Goal: Task Accomplishment & Management: Use online tool/utility

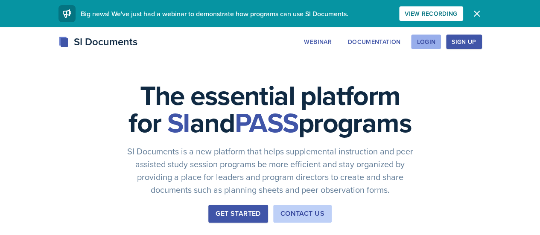
click at [435, 38] on div "Login" at bounding box center [425, 41] width 19 height 7
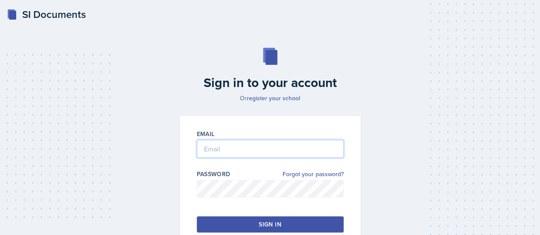
type input "[EMAIL_ADDRESS][DOMAIN_NAME]"
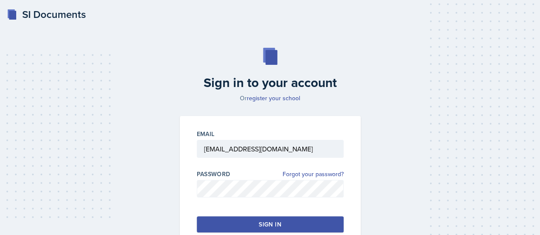
drag, startPoint x: 332, startPoint y: 172, endPoint x: 307, endPoint y: 218, distance: 52.7
click at [307, 218] on button "Sign in" at bounding box center [270, 224] width 147 height 16
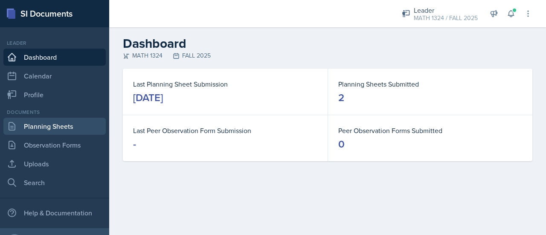
click at [73, 124] on link "Planning Sheets" at bounding box center [54, 126] width 102 height 17
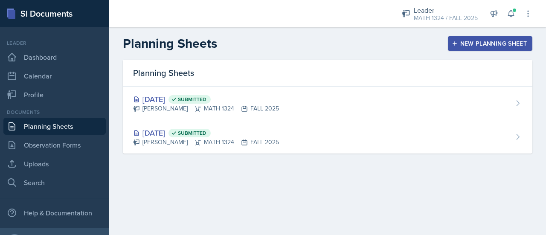
click at [545, 110] on div "Planning Sheets [DATE] Submitted [PERSON_NAME] MATH 1324 FALL 2025 [DATE] Submi…" at bounding box center [327, 117] width 437 height 114
drag, startPoint x: 208, startPoint y: 144, endPoint x: 252, endPoint y: 210, distance: 79.7
click at [252, 210] on main "Planning Sheets New Planning Sheet Planning Sheets [DATE] Submitted [PERSON_NAM…" at bounding box center [327, 131] width 437 height 208
click at [337, 36] on div "Planning Sheets New Planning Sheet" at bounding box center [327, 43] width 437 height 15
